Goal: Task Accomplishment & Management: Manage account settings

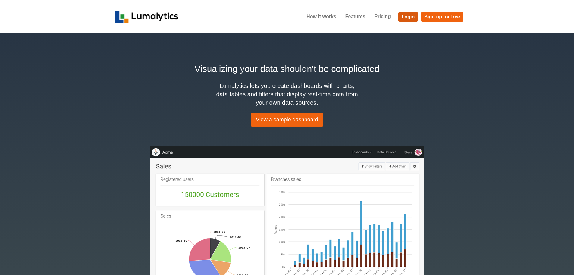
click at [410, 17] on link "Login" at bounding box center [408, 17] width 20 height 10
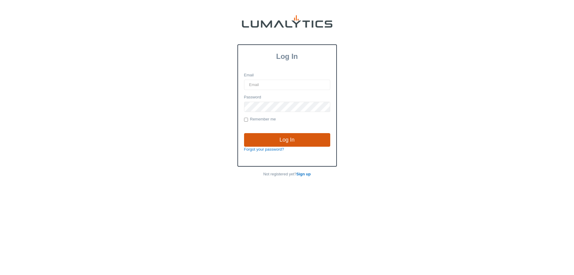
type input "[PERSON_NAME][EMAIL_ADDRESS][DOMAIN_NAME]"
click at [269, 134] on input "Log In" at bounding box center [287, 140] width 86 height 14
